Goal: Task Accomplishment & Management: Use online tool/utility

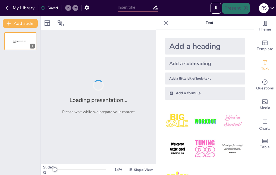
type input "tema 2.3. Modelo del Negocio"
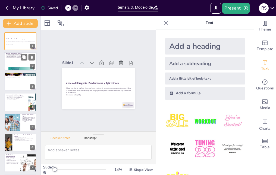
click at [26, 61] on div at bounding box center [20, 61] width 33 height 19
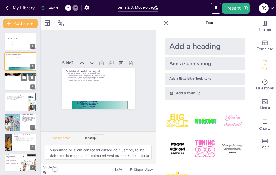
click at [15, 83] on div at bounding box center [20, 81] width 33 height 19
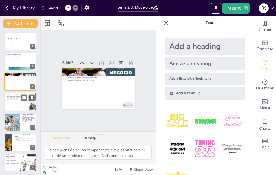
click at [16, 99] on p "Comunicación clara de la visión" at bounding box center [16, 99] width 21 height 1
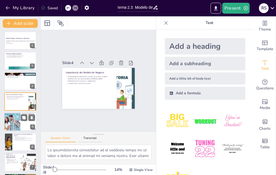
click at [13, 120] on div at bounding box center [12, 121] width 26 height 19
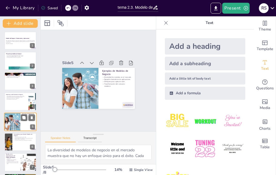
scroll to position [21, 0]
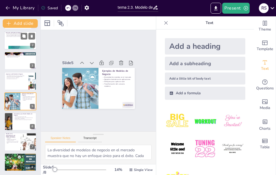
click at [10, 45] on div at bounding box center [20, 40] width 33 height 19
type textarea "Lo ipsumdolor si am consec ad elitsed do eiusmod, te inc utlaboree do magnaaliq…"
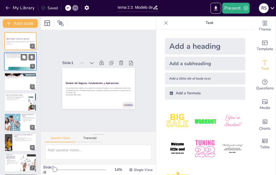
click at [10, 45] on div at bounding box center [20, 41] width 32 height 18
click at [106, 116] on div "Slide 1 Modelo del Negocio: Fundamentos y Aplicaciones Esta presentación explor…" at bounding box center [98, 80] width 145 height 150
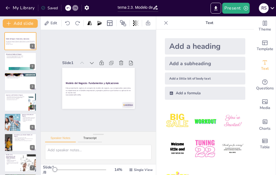
click at [106, 116] on div "Slide 1 Modelo del Negocio: Fundamentos y Aplicaciones Esta presentación explor…" at bounding box center [98, 81] width 123 height 134
click at [99, 125] on div "Slide 1 Modelo del Negocio: Fundamentos y Aplicaciones Esta presentación explor…" at bounding box center [98, 81] width 153 height 150
click at [99, 125] on div "Slide 1 Modelo del Negocio: Fundamentos y Aplicaciones Esta presentación explor…" at bounding box center [99, 80] width 132 height 141
click at [99, 125] on div "Slide 1 Modelo del Negocio: Fundamentos y Aplicaciones Esta presentación explor…" at bounding box center [99, 80] width 150 height 153
click at [99, 125] on div "Slide 1 Modelo del Negocio: Fundamentos y Aplicaciones Esta presentación explor…" at bounding box center [98, 80] width 141 height 132
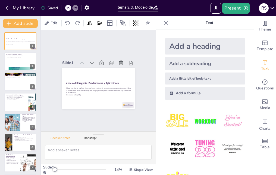
click at [98, 121] on div "Slide 1 Modelo del Negocio: Fundamentos y Aplicaciones Esta presentación explor…" at bounding box center [98, 80] width 141 height 132
click at [98, 121] on div "Slide 1 Modelo del Negocio: Fundamentos y Aplicaciones Esta presentación explor…" at bounding box center [98, 80] width 153 height 152
click at [98, 121] on div "Slide 1 Modelo del Negocio: Fundamentos y Aplicaciones Esta presentación explor…" at bounding box center [99, 80] width 116 height 101
click at [98, 121] on div "Slide 1 Modelo del Negocio: Fundamentos y Aplicaciones Esta presentación explor…" at bounding box center [99, 80] width 150 height 153
click at [98, 121] on div "Slide 1 Modelo del Negocio: Fundamentos y Aplicaciones Esta presentación explor…" at bounding box center [98, 81] width 123 height 134
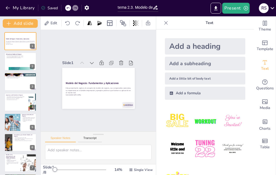
click at [98, 121] on div "Slide 1 Modelo del Negocio: Fundamentos y Aplicaciones Esta presentación explor…" at bounding box center [99, 80] width 134 height 123
click at [98, 121] on div "Slide 1 Modelo del Negocio: Fundamentos y Aplicaciones Esta presentación explor…" at bounding box center [99, 80] width 150 height 153
click at [98, 121] on div "Slide 1 Modelo del Negocio: Fundamentos y Aplicaciones Esta presentación explor…" at bounding box center [98, 80] width 113 height 125
click at [241, 8] on button "Present" at bounding box center [236, 8] width 27 height 11
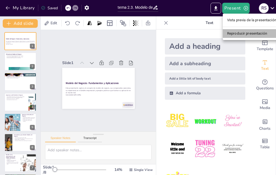
click at [241, 32] on li "Reproducir presentación" at bounding box center [252, 33] width 58 height 9
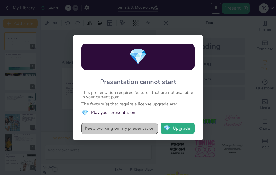
click at [137, 127] on button "Keep working on my presentation" at bounding box center [120, 128] width 76 height 11
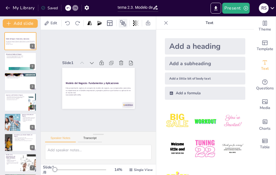
click at [123, 20] on icon at bounding box center [123, 23] width 7 height 7
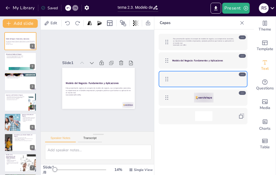
click at [110, 113] on div "Slide 1 Modelo del Negocio: Fundamentos y Aplicaciones Esta presentación explor…" at bounding box center [98, 81] width 153 height 150
click at [244, 23] on icon at bounding box center [242, 22] width 5 height 5
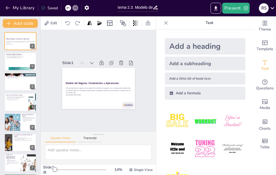
click at [70, 133] on div "Speaker Notes Transcript" at bounding box center [98, 137] width 115 height 13
click at [23, 70] on div at bounding box center [20, 69] width 33 height 24
type textarea "Lo ipsumdolor si am consec ad elitsed do eiusmod, te inc utlaboree do magnaaliq…"
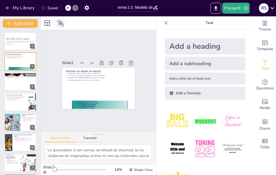
click at [60, 22] on icon at bounding box center [61, 23] width 6 height 6
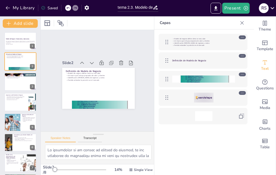
click at [177, 69] on div "Modelo de negocio define cómo se crea valor Un marco que incluye propuesta de v…" at bounding box center [204, 78] width 98 height 99
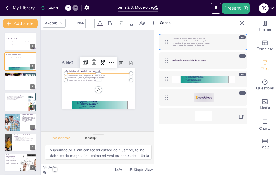
type input "32"
click at [114, 79] on div "Definición de Modelo de Negocio Modelo de negocio define cómo se crea valor Un …" at bounding box center [105, 81] width 55 height 79
click at [129, 89] on div "Slide 1 Modelo del Negocio: Fundamentos y Aplicaciones Esta presentación explor…" at bounding box center [98, 80] width 93 height 117
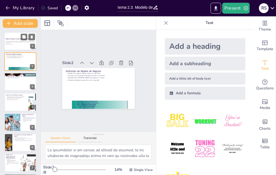
click at [19, 36] on div at bounding box center [20, 41] width 33 height 19
